Goal: Complete application form: Complete application form

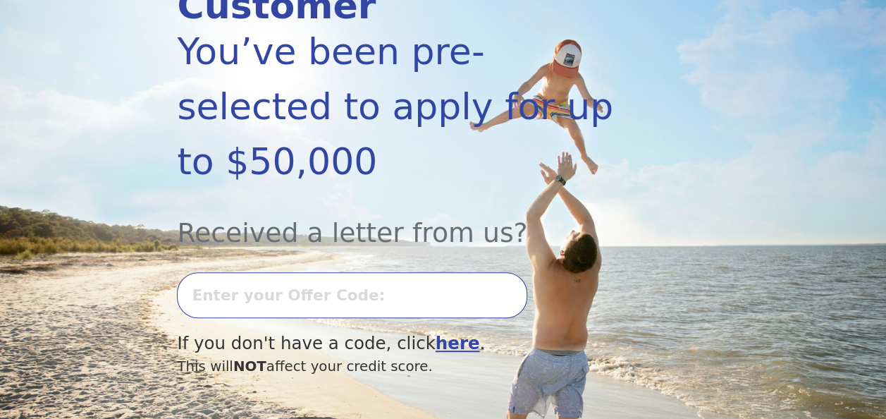
scroll to position [255, 0]
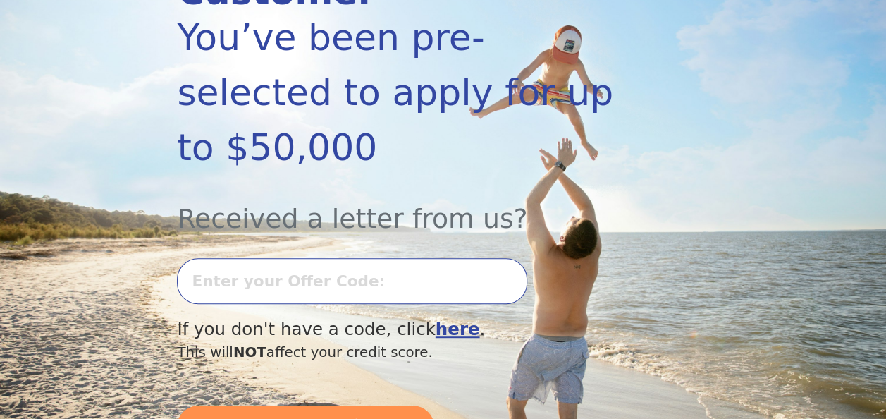
click at [221, 258] on input "text" at bounding box center [352, 281] width 350 height 46
type input "0827K-739131"
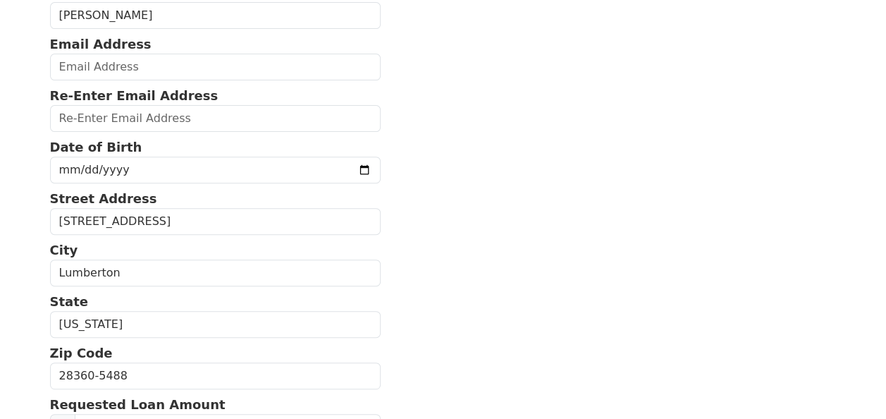
scroll to position [204, 0]
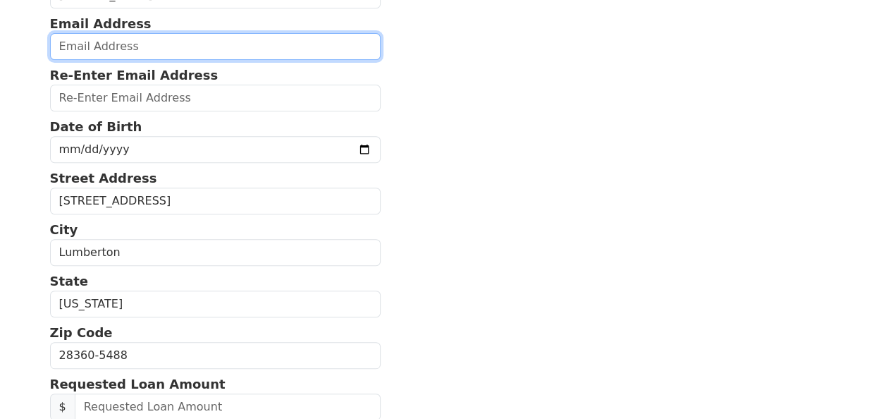
click at [112, 46] on input "email" at bounding box center [215, 46] width 331 height 27
type input "[EMAIL_ADDRESS][DOMAIN_NAME]"
type input "(910) 504-2547"
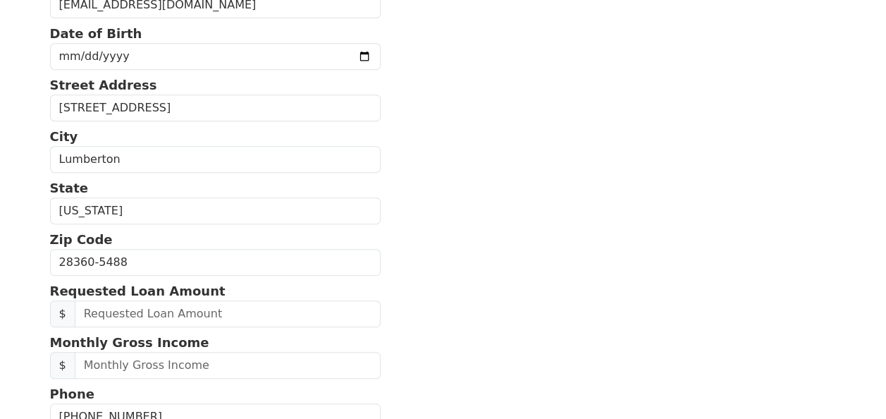
scroll to position [285, 0]
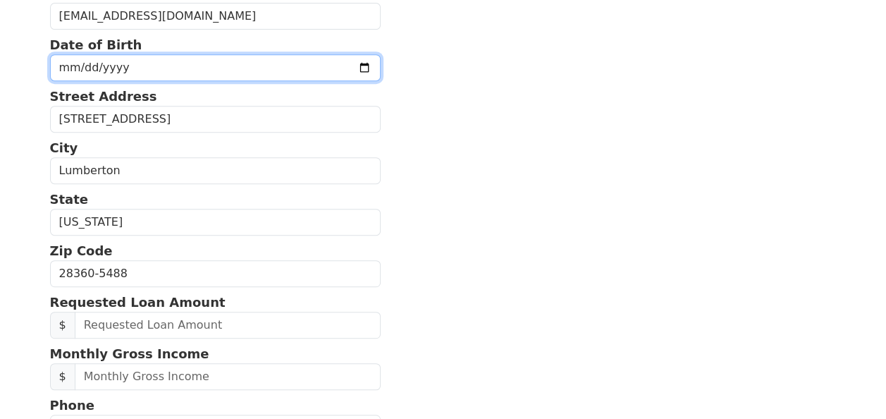
click at [83, 59] on input "date" at bounding box center [215, 67] width 331 height 27
click at [63, 65] on input "date" at bounding box center [215, 67] width 331 height 27
type input "1978-08-06"
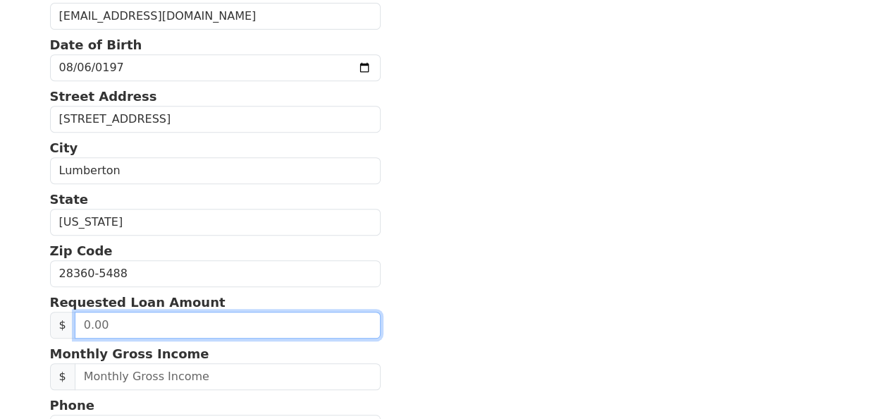
click at [117, 321] on input "text" at bounding box center [228, 324] width 306 height 27
type input "35,000.00"
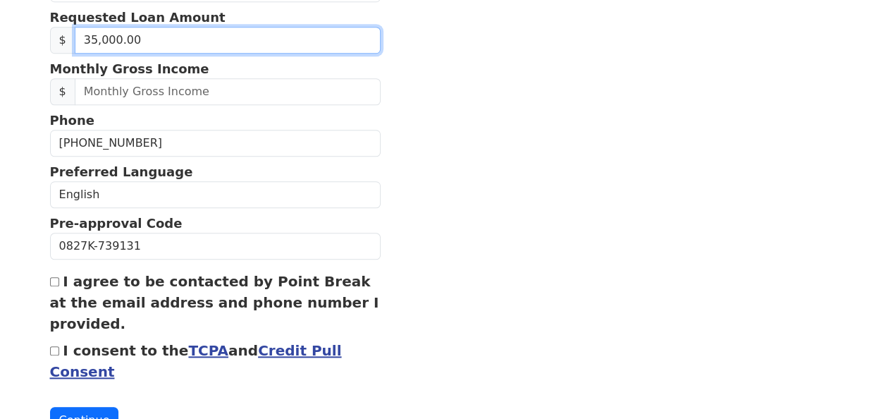
scroll to position [571, 0]
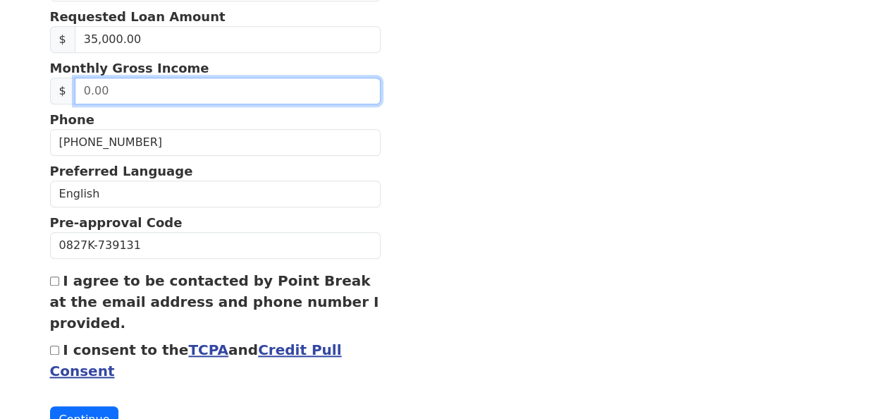
click at [115, 82] on input "text" at bounding box center [228, 91] width 306 height 27
click at [87, 84] on input "text" at bounding box center [228, 91] width 306 height 27
type input "4.00"
type input "5,200.00"
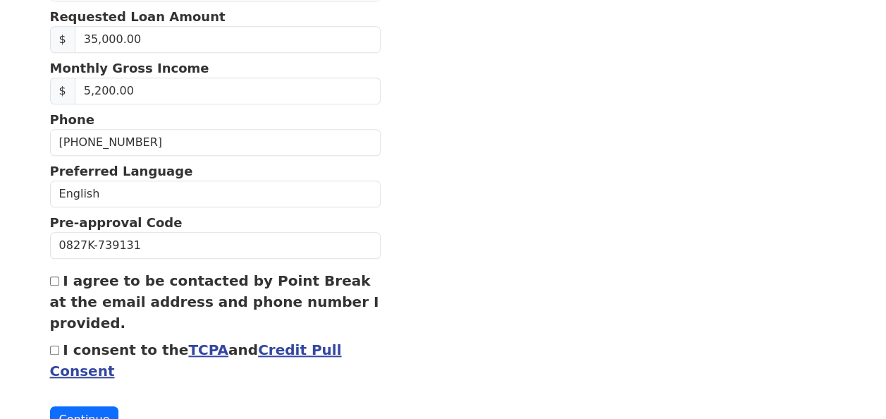
click at [60, 274] on div "I agree to be contacted by Point Break at the email address and phone number I …" at bounding box center [215, 301] width 331 height 63
click at [58, 345] on input "I consent to the TCPA and Credit Pull Consent" at bounding box center [54, 349] width 9 height 9
checkbox input "true"
click at [54, 276] on input "I agree to be contacted by Point Break at the email address and phone number I …" at bounding box center [54, 280] width 9 height 9
checkbox input "true"
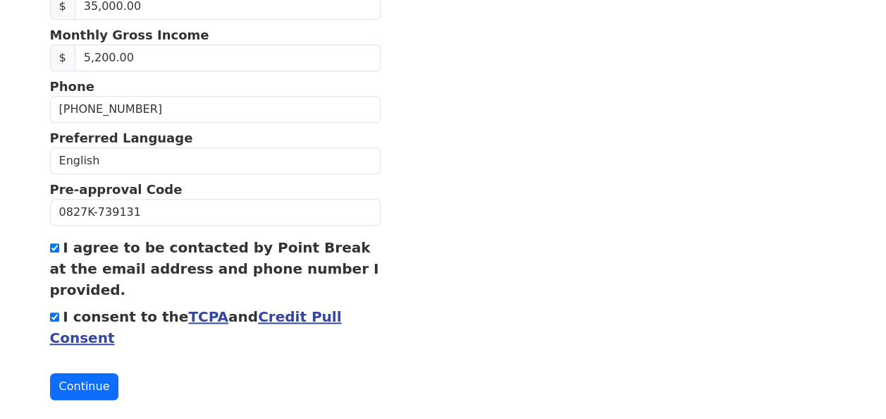
scroll to position [616, 0]
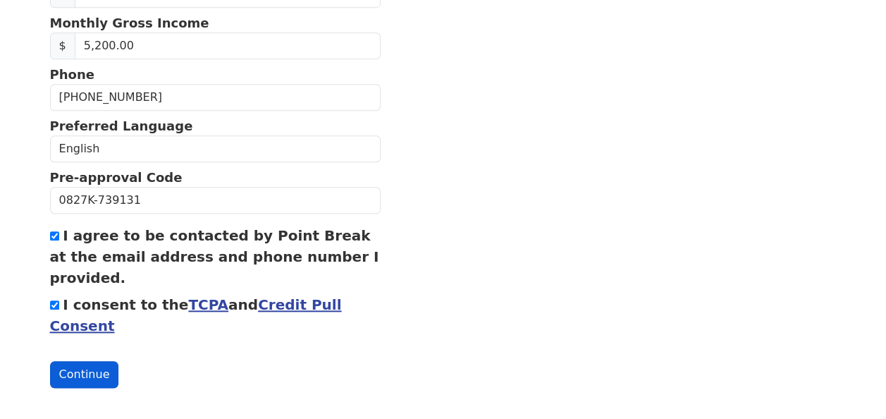
click at [79, 369] on button "Continue" at bounding box center [84, 374] width 69 height 27
